Goal: Task Accomplishment & Management: Use online tool/utility

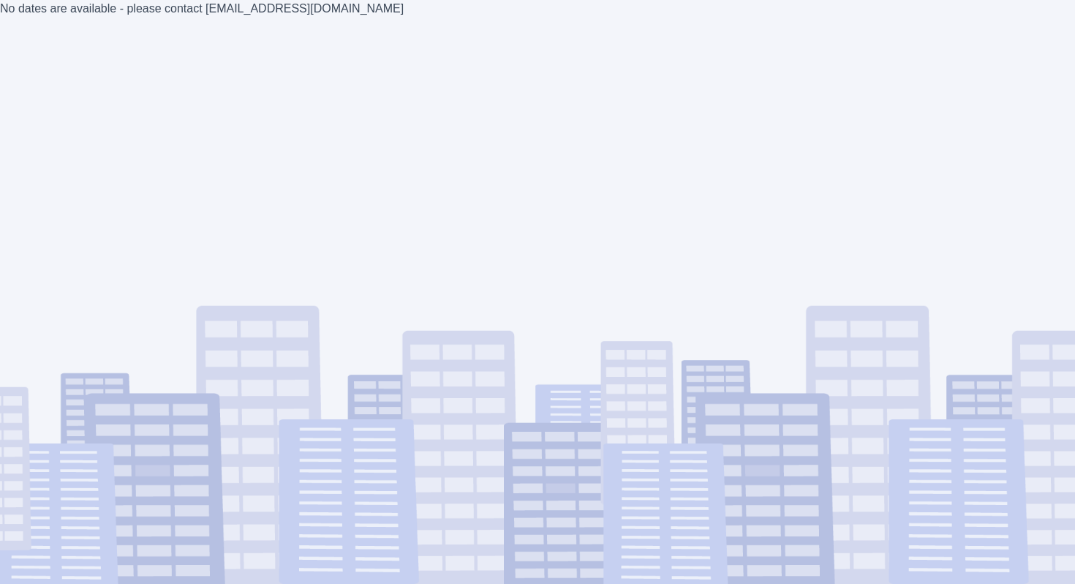
click at [459, 192] on div "No dates are available - please contact estimates@axioma.co.uk" at bounding box center [537, 292] width 1075 height 584
click at [595, 165] on div "No dates are available - please contact estimates@axioma.co.uk" at bounding box center [537, 292] width 1075 height 584
drag, startPoint x: 339, startPoint y: 9, endPoint x: 209, endPoint y: 10, distance: 130.2
click at [209, 10] on div "No dates are available - please contact [EMAIL_ADDRESS][DOMAIN_NAME]" at bounding box center [537, 292] width 1075 height 584
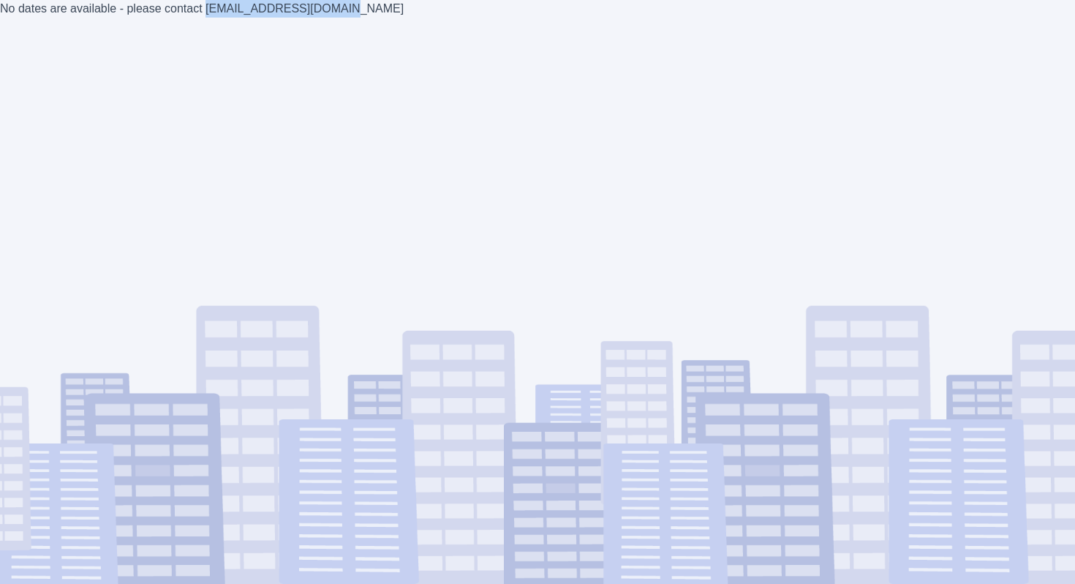
copy div "estimates@axioma.co.uk"
